Goal: Information Seeking & Learning: Understand process/instructions

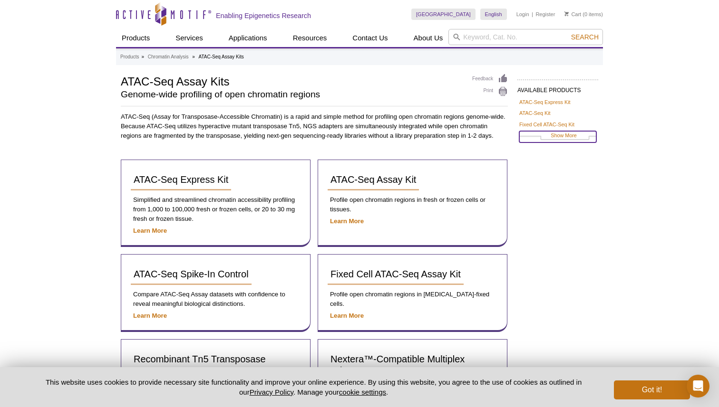
click at [574, 135] on link "Show More" at bounding box center [557, 136] width 77 height 11
click at [561, 102] on link "ATAC-Seq Express Kit" at bounding box center [544, 102] width 51 height 9
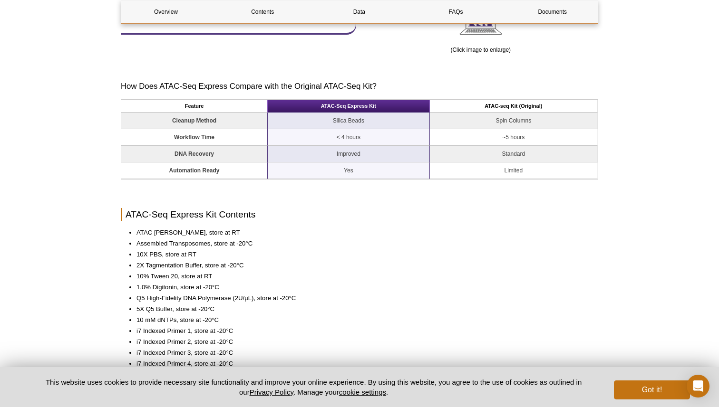
scroll to position [696, 0]
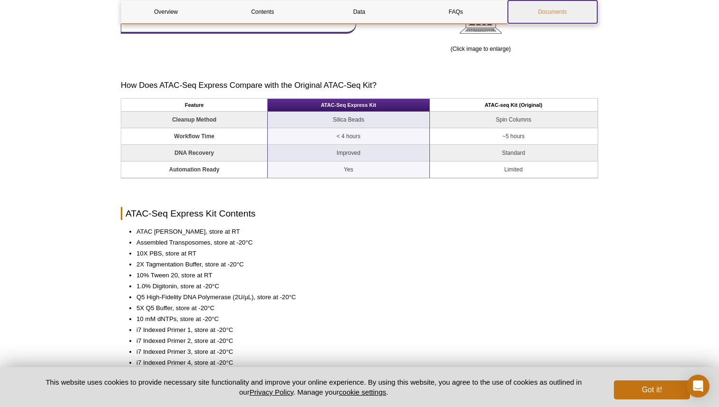
click at [559, 13] on link "Documents" at bounding box center [552, 11] width 89 height 23
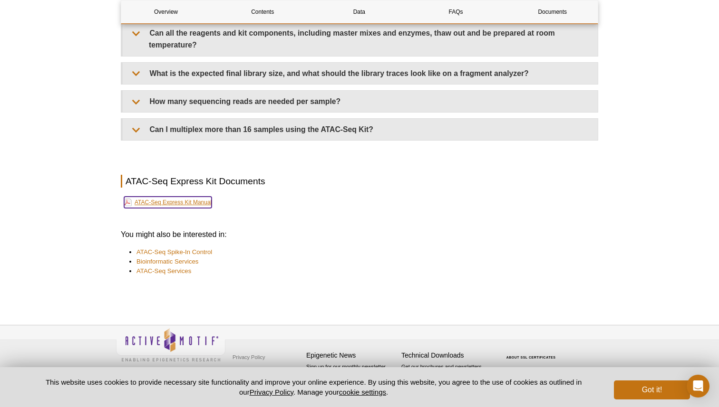
click at [200, 200] on link "ATAC-Seq Express Kit Manual" at bounding box center [167, 202] width 87 height 11
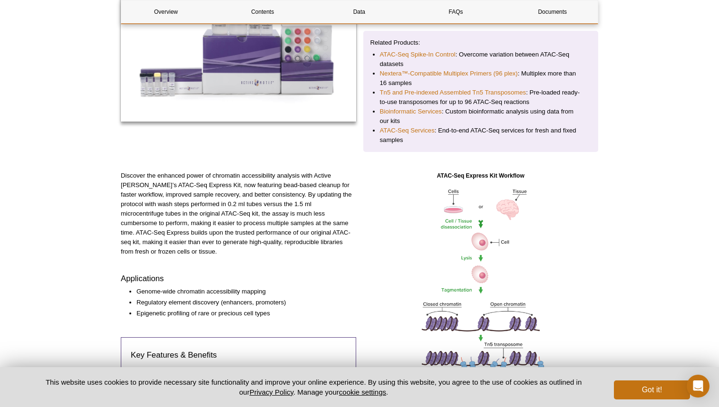
scroll to position [0, 0]
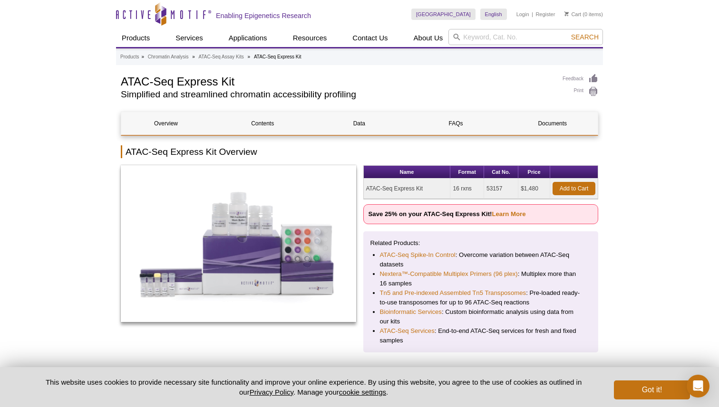
scroll to position [696, 0]
